Goal: Task Accomplishment & Management: Manage account settings

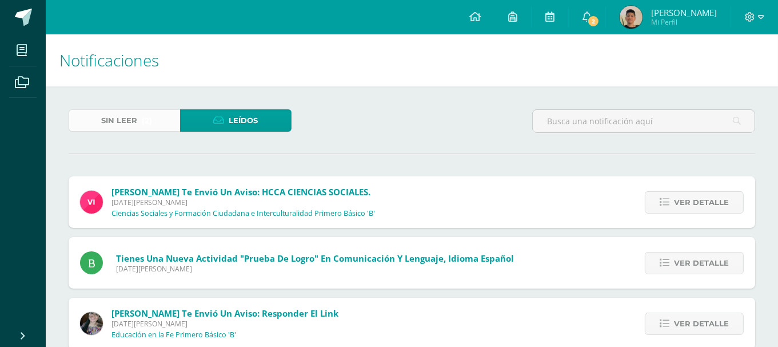
click at [140, 116] on link "Sin leer (2)" at bounding box center [125, 120] width 112 height 22
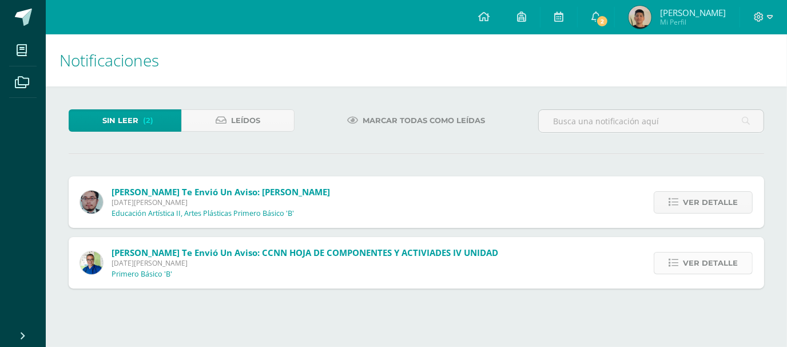
click at [673, 259] on icon at bounding box center [673, 263] width 10 height 10
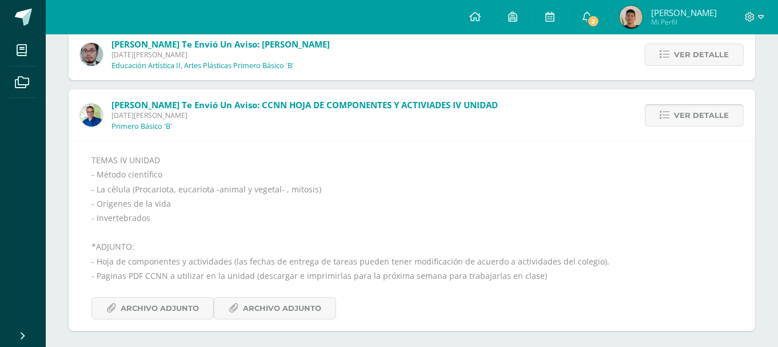
scroll to position [154, 0]
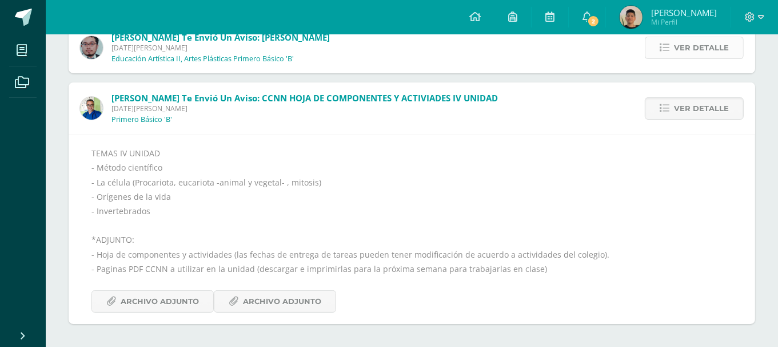
click at [686, 58] on span "Ver detalle" at bounding box center [701, 47] width 55 height 21
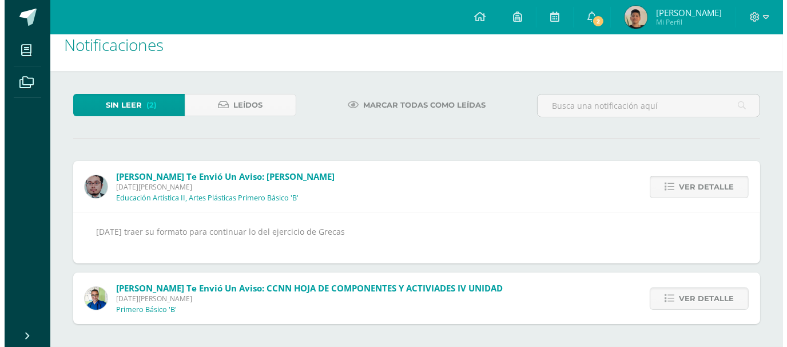
scroll to position [0, 0]
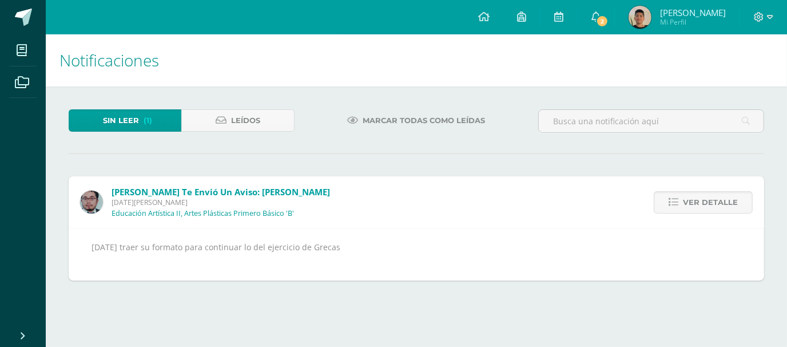
click at [427, 127] on span "Marcar todas como leídas" at bounding box center [424, 120] width 122 height 21
